Goal: Check status: Check status

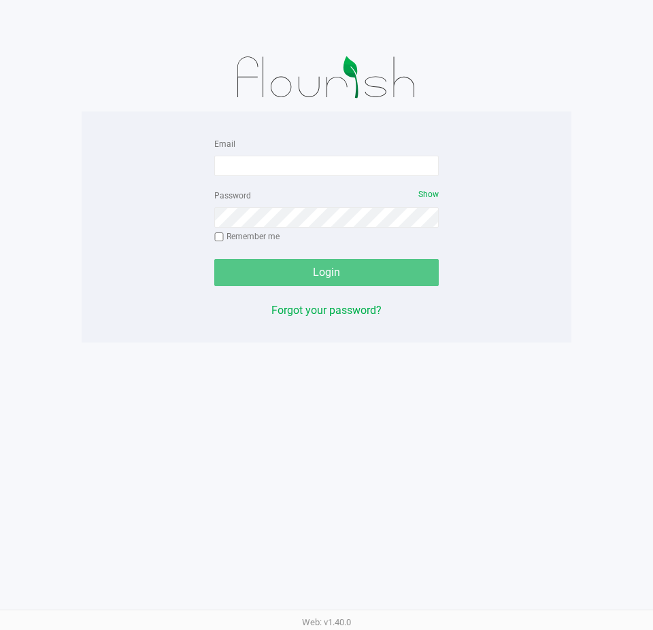
click at [116, 160] on div "Email Password Show Remember me Login Forgot your password?" at bounding box center [327, 227] width 490 height 184
click at [0, 24] on div at bounding box center [326, 22] width 673 height 44
click at [562, 333] on div "Email Password Show Remember me Login Forgot your password?" at bounding box center [327, 227] width 490 height 231
click at [142, 156] on div "Email Password Show Remember me Login Forgot your password?" at bounding box center [327, 227] width 490 height 184
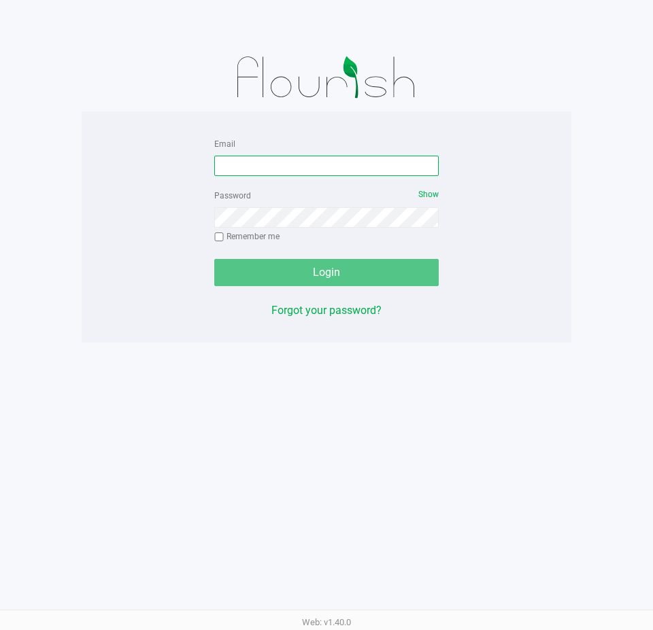
click at [256, 167] on input "Email" at bounding box center [326, 166] width 224 height 20
type input "[EMAIL_ADDRESS][DOMAIN_NAME]"
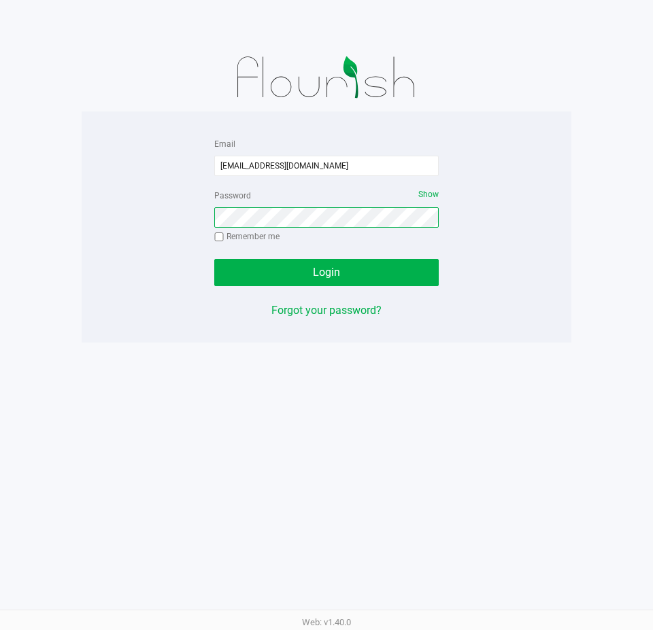
click at [214, 259] on button "Login" at bounding box center [326, 272] width 224 height 27
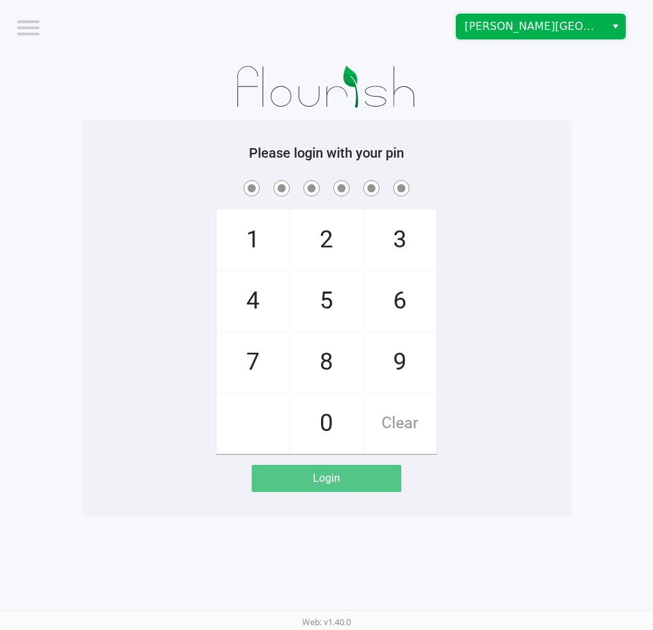
click at [510, 38] on span "[PERSON_NAME][GEOGRAPHIC_DATA]" at bounding box center [530, 26] width 149 height 24
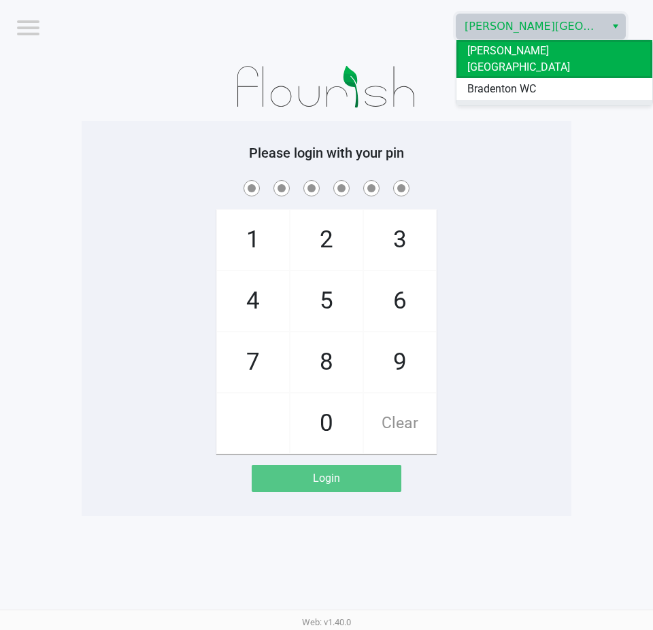
click at [514, 103] on span "Ft. Myers WC" at bounding box center [498, 111] width 63 height 16
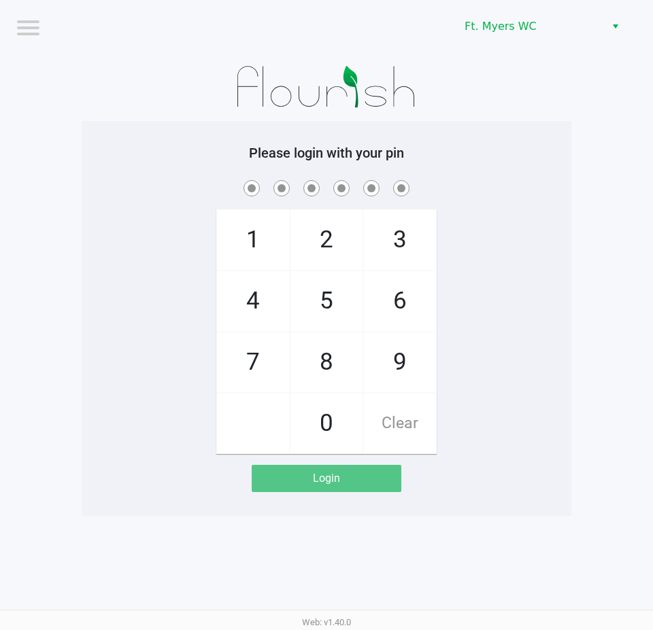
click at [520, 94] on div at bounding box center [327, 87] width 490 height 68
checkbox input "true"
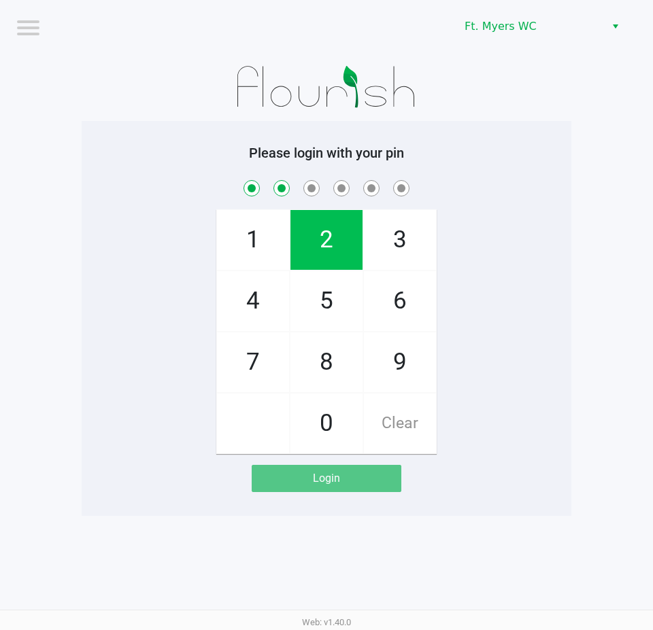
checkbox input "true"
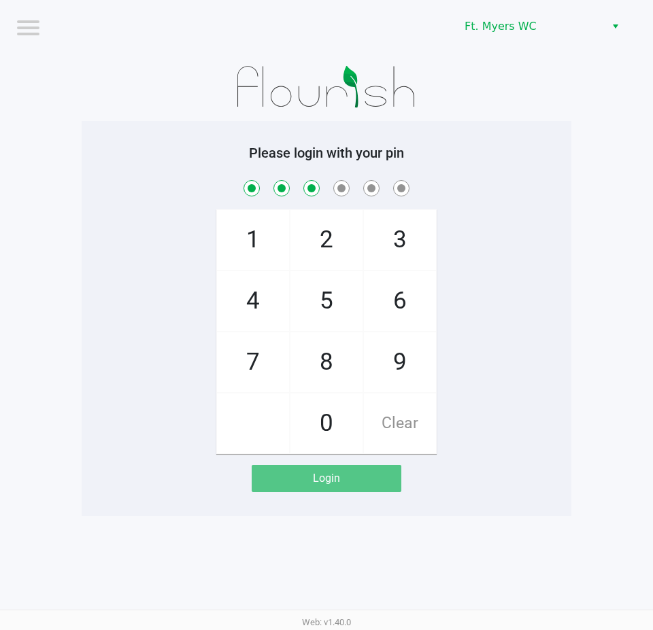
checkbox input "true"
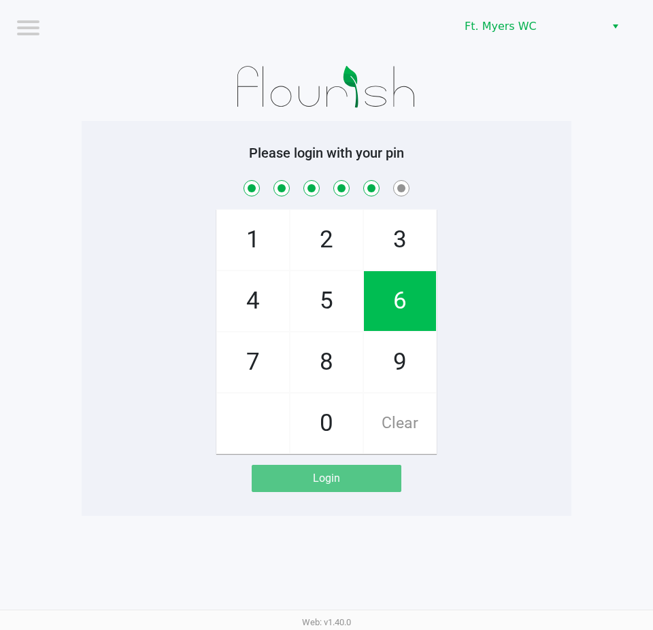
checkbox input "true"
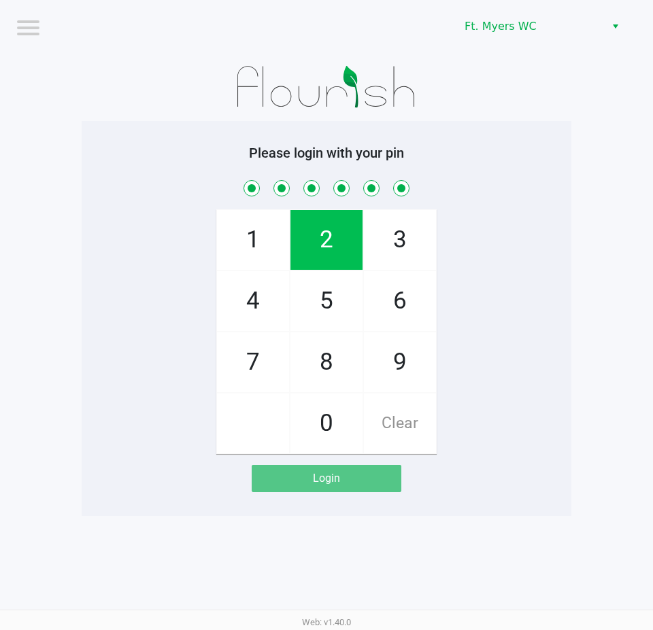
checkbox input "true"
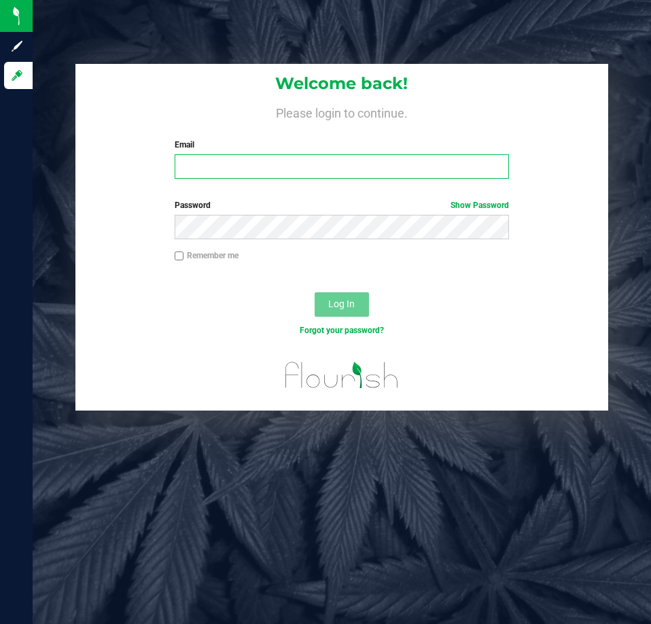
drag, startPoint x: 290, startPoint y: 171, endPoint x: 299, endPoint y: 163, distance: 12.0
click at [292, 168] on input "Email" at bounding box center [342, 166] width 335 height 24
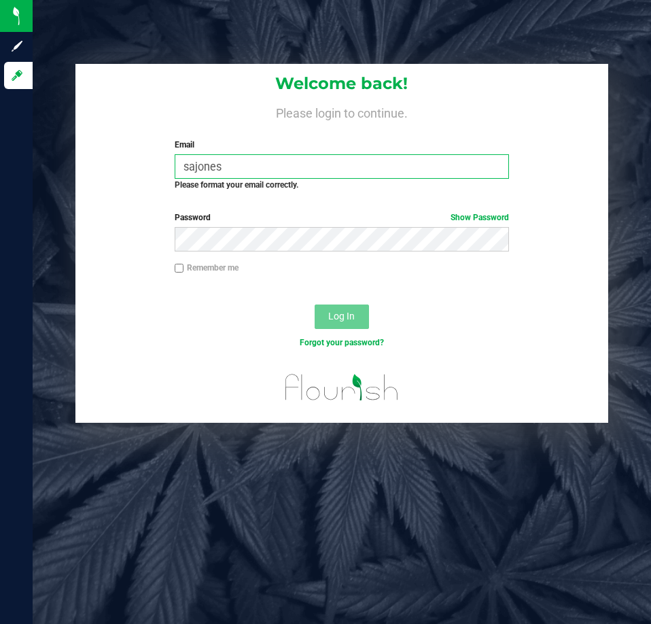
click at [304, 163] on input "sajones" at bounding box center [342, 166] width 335 height 24
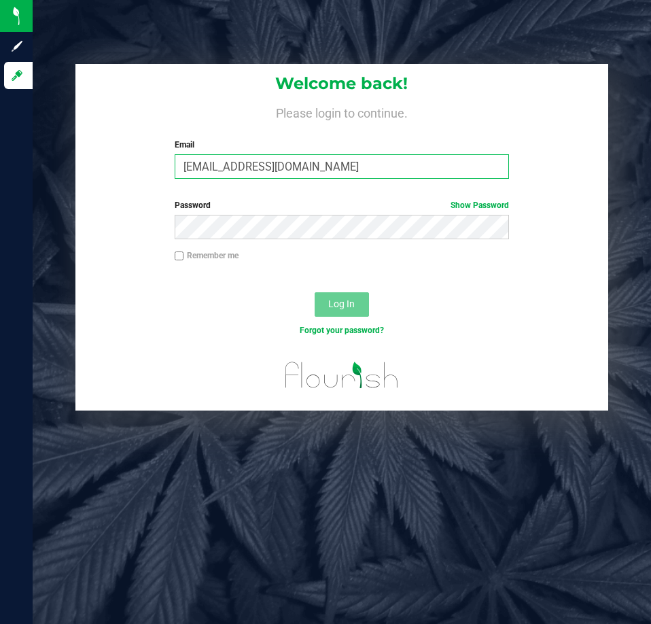
type input "sajones@liveparallel.com"
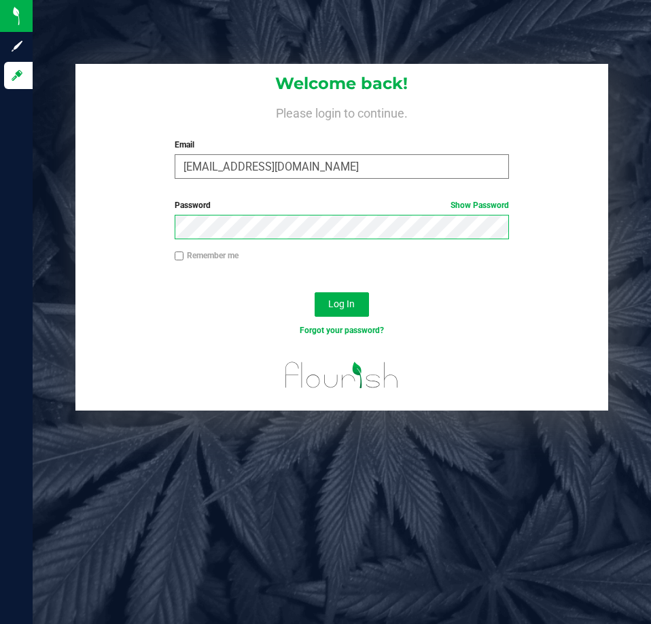
click at [315, 292] on button "Log In" at bounding box center [342, 304] width 54 height 24
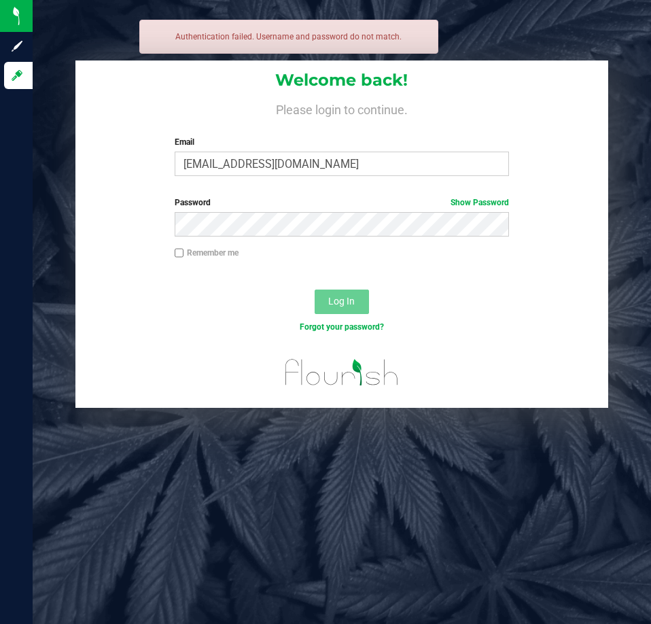
click at [292, 239] on div "Password Show Password" at bounding box center [341, 222] width 532 height 50
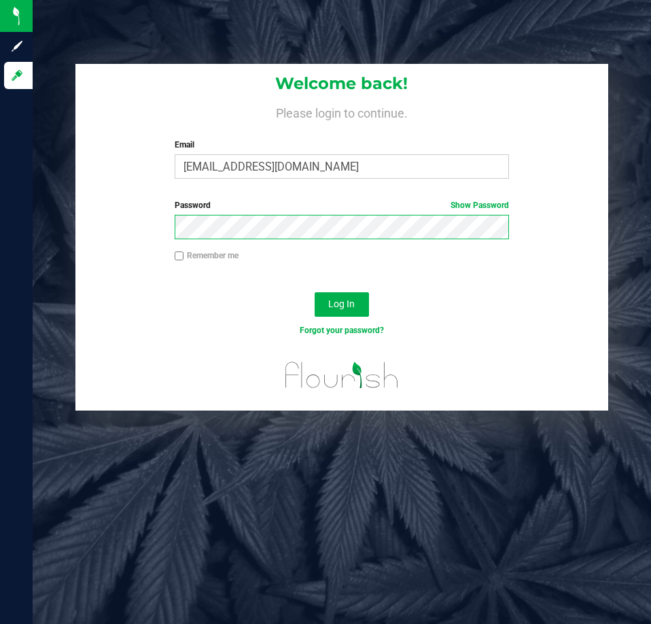
click at [315, 292] on button "Log In" at bounding box center [342, 304] width 54 height 24
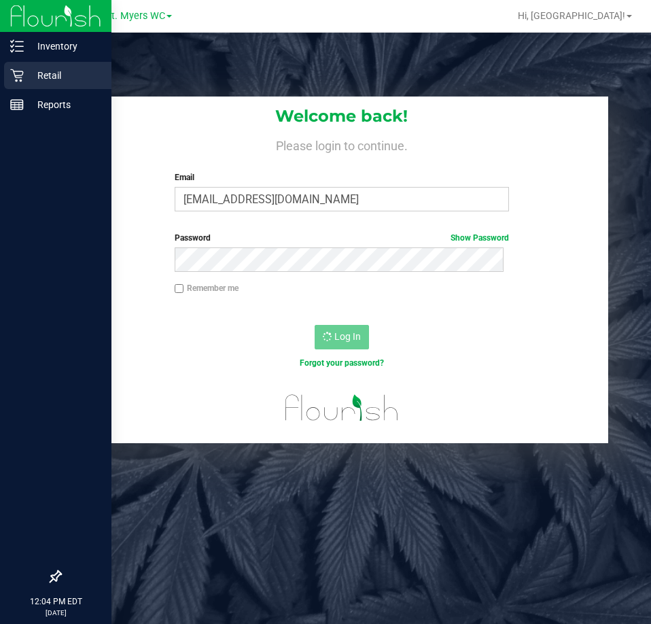
click at [18, 73] on icon at bounding box center [17, 76] width 14 height 14
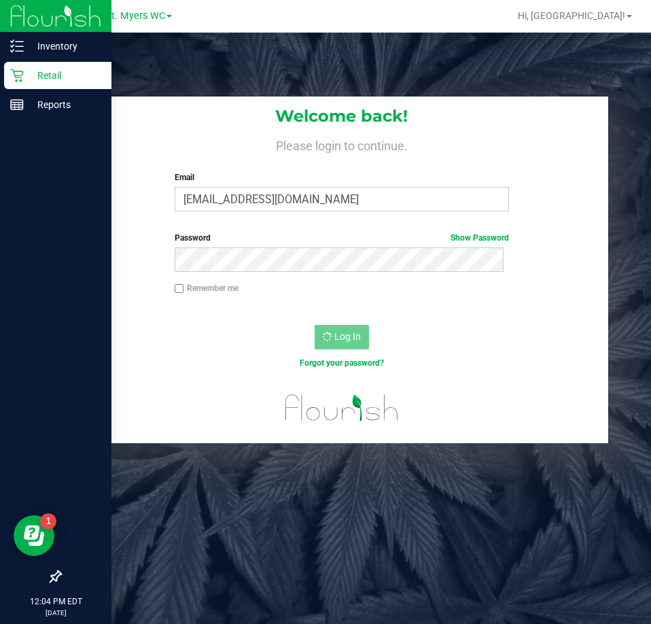
click at [28, 77] on p "Retail" at bounding box center [65, 75] width 82 height 16
click at [50, 78] on p "Retail" at bounding box center [65, 75] width 82 height 16
click at [25, 81] on p "Retail" at bounding box center [65, 75] width 82 height 16
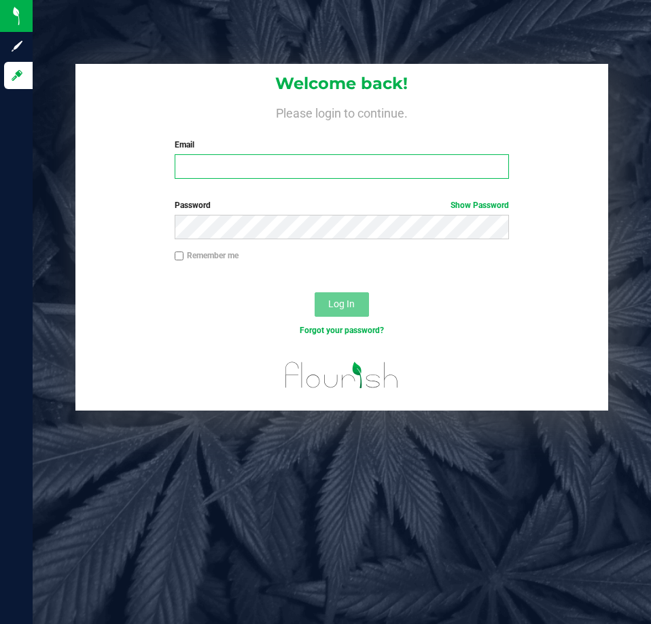
click at [262, 170] on input "Email" at bounding box center [342, 166] width 335 height 24
type input "[EMAIL_ADDRESS][DOMAIN_NAME]"
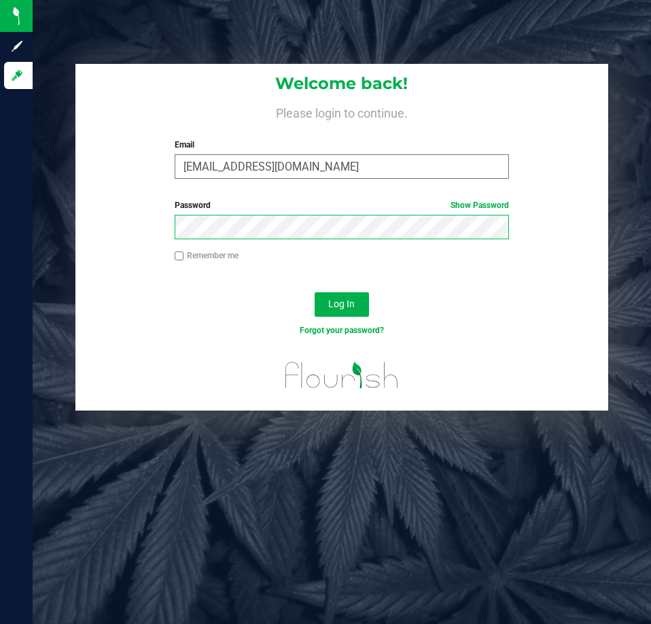
click at [315, 292] on button "Log In" at bounding box center [342, 304] width 54 height 24
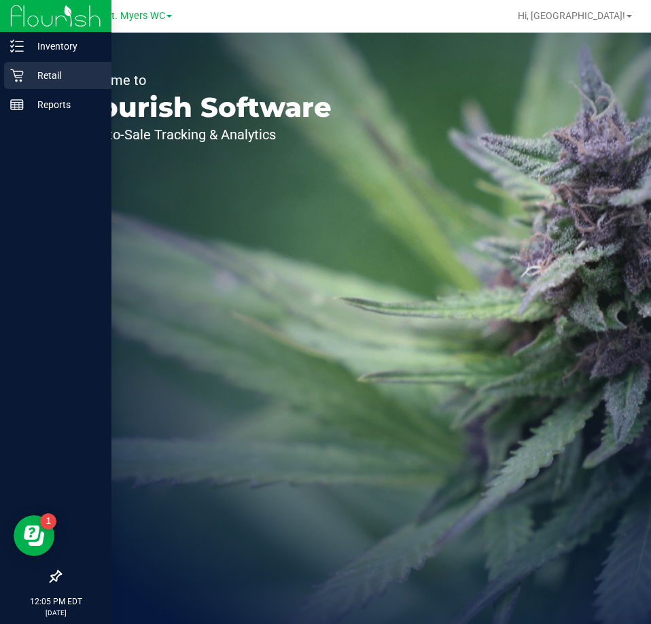
click at [25, 70] on p "Retail" at bounding box center [65, 75] width 82 height 16
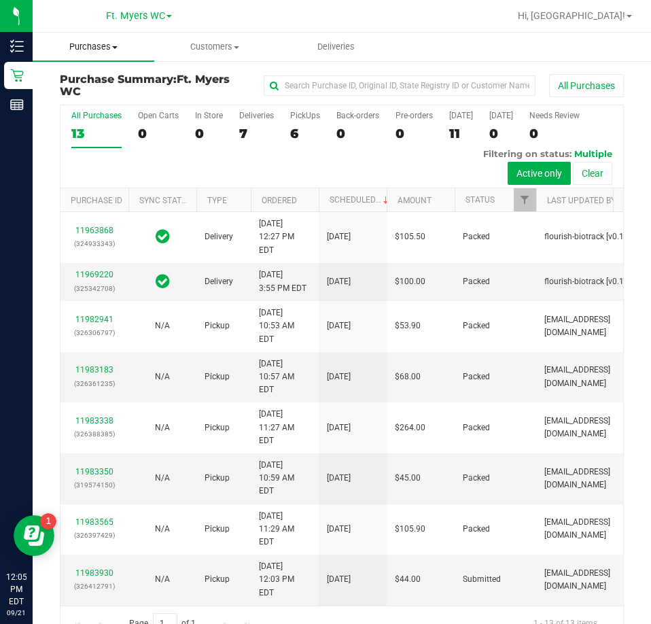
click at [103, 48] on span "Purchases" at bounding box center [94, 47] width 122 height 12
click at [89, 102] on span "Fulfillment" at bounding box center [75, 98] width 84 height 12
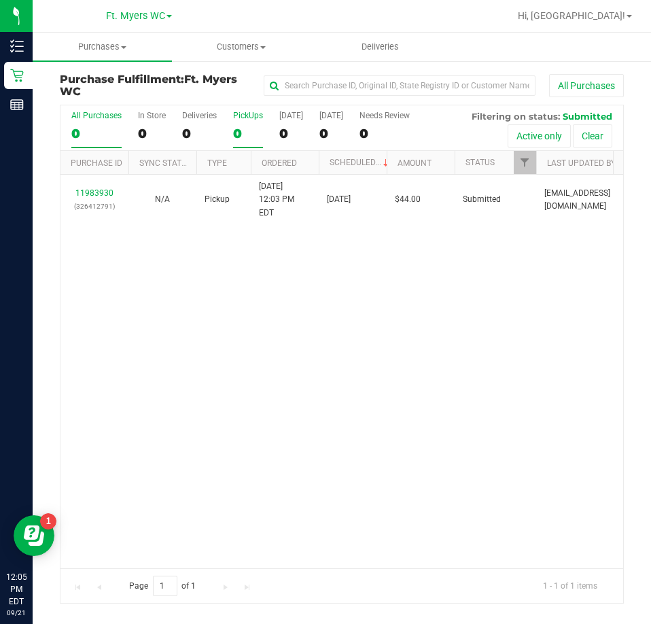
click at [240, 124] on label "PickUps 0" at bounding box center [248, 129] width 30 height 37
click at [0, 0] on input "PickUps 0" at bounding box center [0, 0] width 0 height 0
click at [252, 115] on div "PickUps" at bounding box center [248, 116] width 30 height 10
click at [0, 0] on input "PickUps 1" at bounding box center [0, 0] width 0 height 0
click at [206, 348] on div "11983930 (326412791) N/A Pickup 9/21/2025 12:03 PM EDT 9/21/2025 $44.00 Submitt…" at bounding box center [342, 371] width 563 height 393
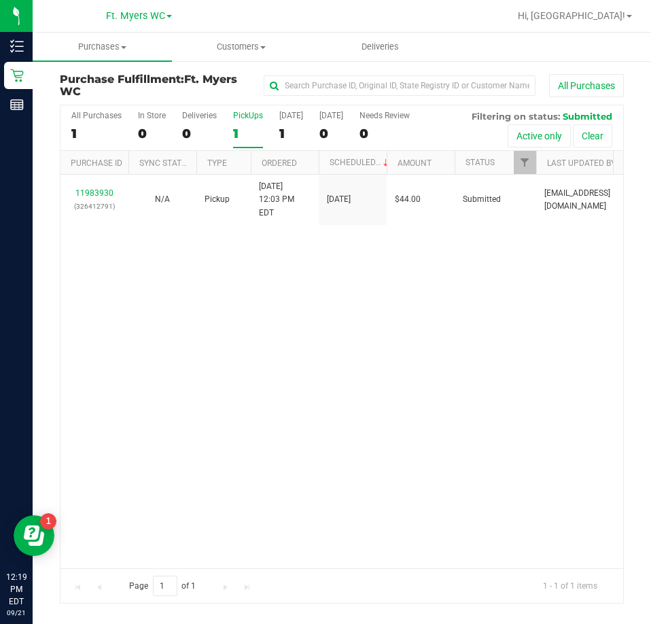
click at [199, 322] on div "11983930 (326412791) N/A Pickup 9/21/2025 12:03 PM EDT 9/21/2025 $44.00 Submitt…" at bounding box center [342, 371] width 563 height 393
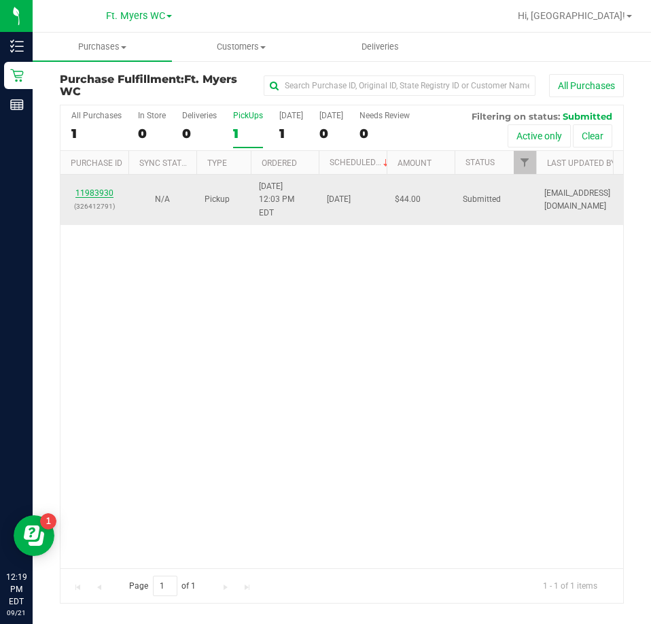
click at [112, 188] on link "11983930" at bounding box center [94, 193] width 38 height 10
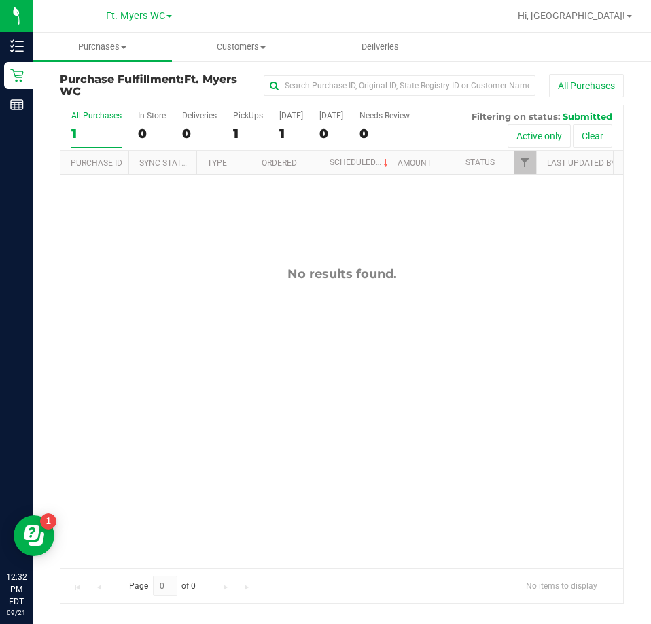
drag, startPoint x: 265, startPoint y: 367, endPoint x: 262, endPoint y: 292, distance: 74.9
click at [265, 367] on div "No results found." at bounding box center [342, 417] width 563 height 485
click at [227, 413] on div "No results found." at bounding box center [342, 417] width 563 height 485
click at [256, 125] on label "PickUps 1" at bounding box center [248, 129] width 30 height 37
click at [0, 0] on input "PickUps 1" at bounding box center [0, 0] width 0 height 0
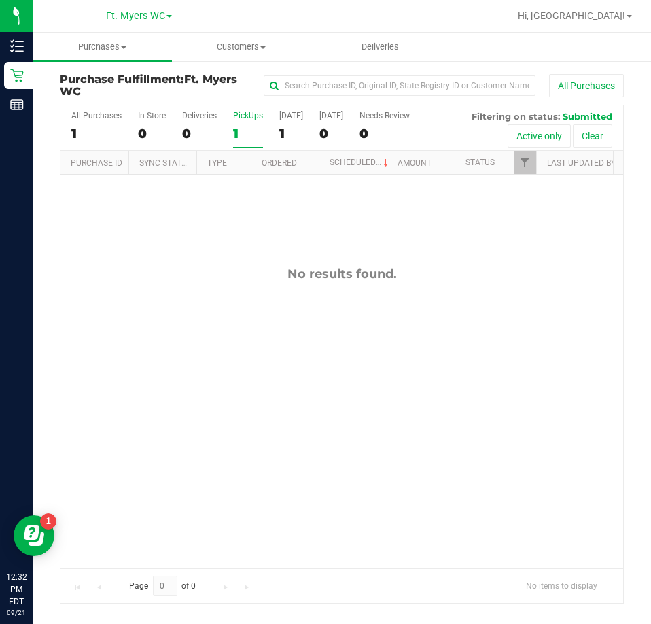
click at [238, 110] on div "All Purchases 1 In Store 0 Deliveries 0 PickUps 1 Today 1 Tomorrow 0 Needs Revi…" at bounding box center [342, 110] width 563 height 11
